Goal: Task Accomplishment & Management: Manage account settings

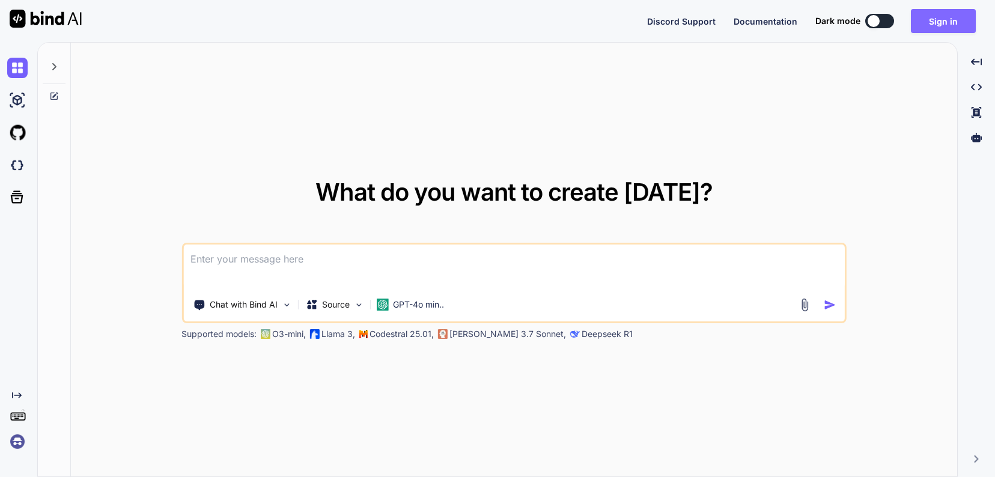
click at [919, 29] on button "Sign in" at bounding box center [943, 21] width 65 height 24
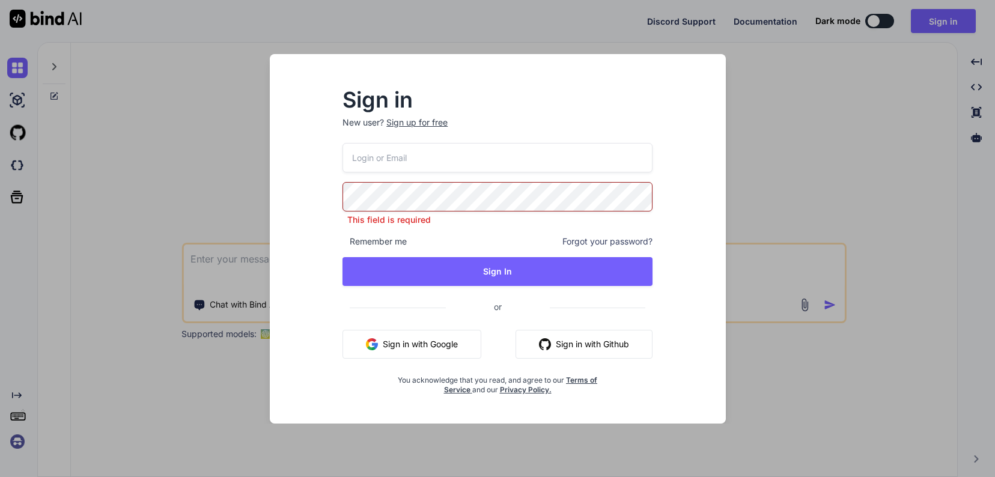
click at [512, 178] on div "This field is required Remember me Forgot your password? Sign In or Sign in wit…" at bounding box center [497, 269] width 310 height 252
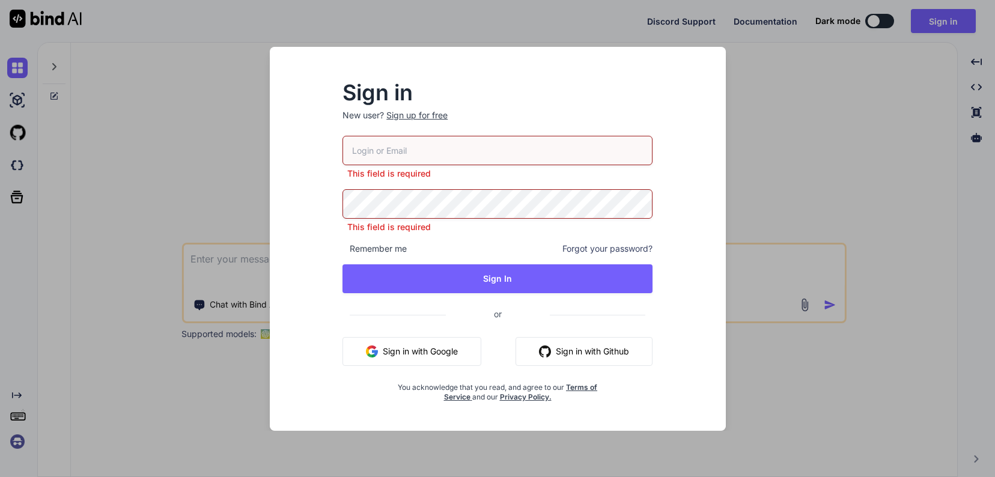
type input "[EMAIL_ADDRESS][DOMAIN_NAME]"
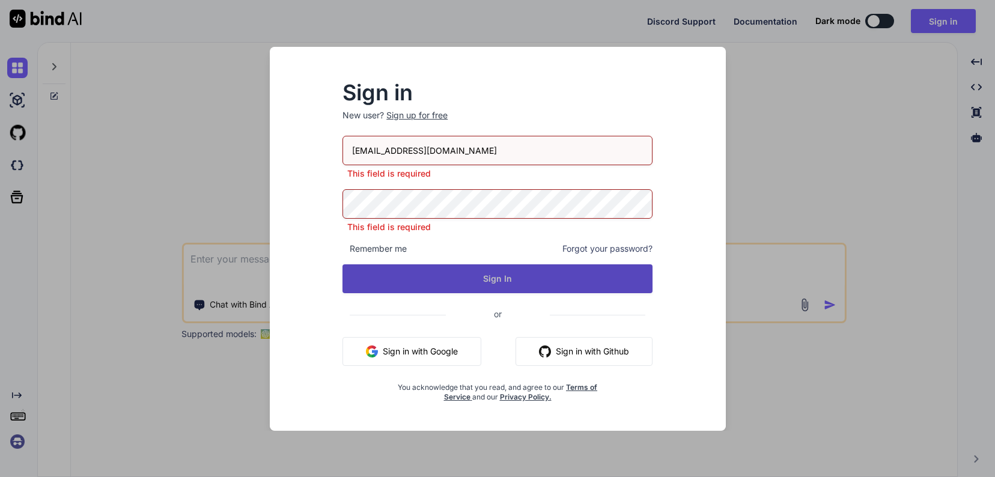
click at [520, 273] on button "Sign In" at bounding box center [497, 278] width 310 height 29
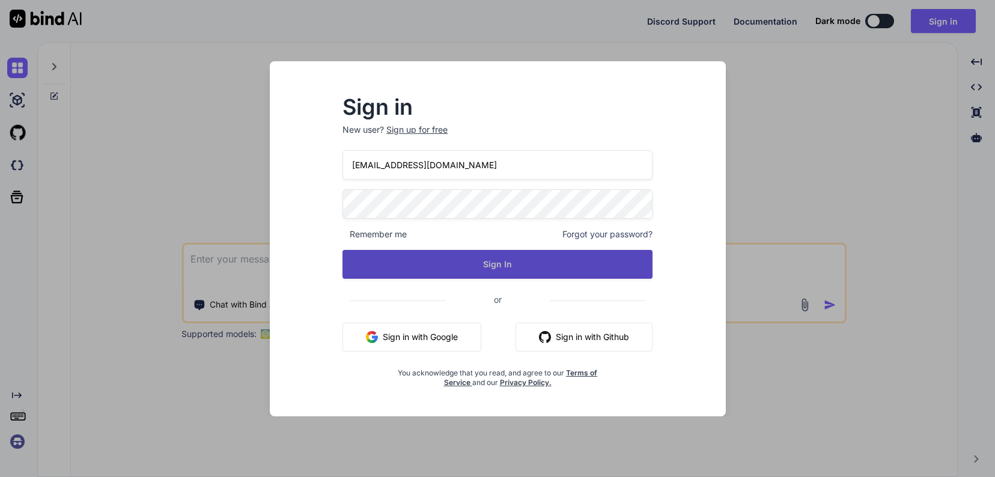
click at [531, 267] on button "Sign In" at bounding box center [497, 264] width 310 height 29
